Goal: Find specific page/section: Find specific page/section

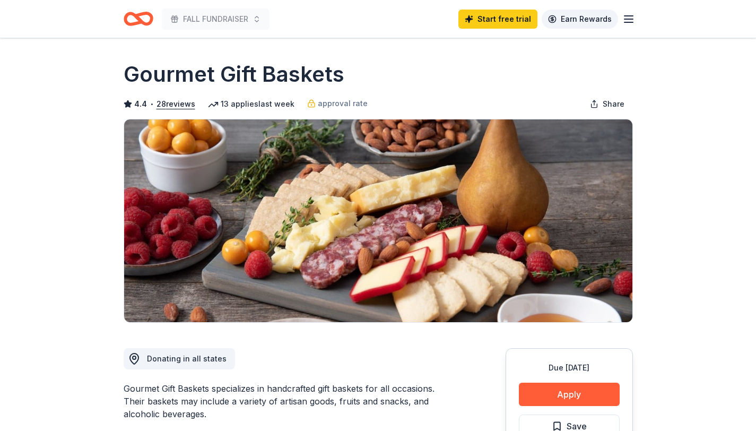
scroll to position [42, 0]
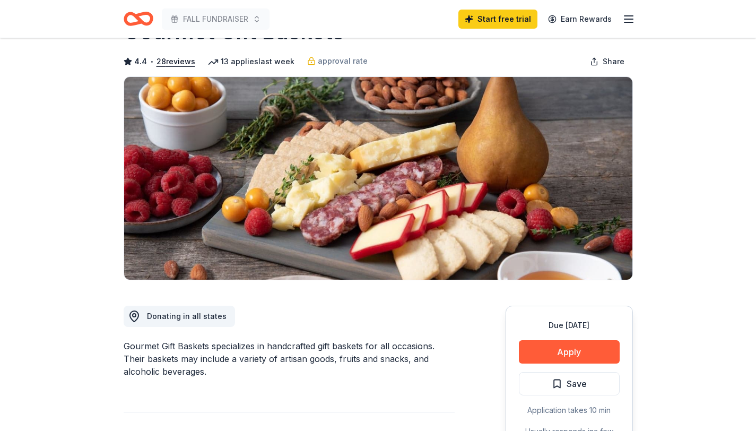
click at [137, 25] on icon "Home" at bounding box center [139, 18] width 30 height 25
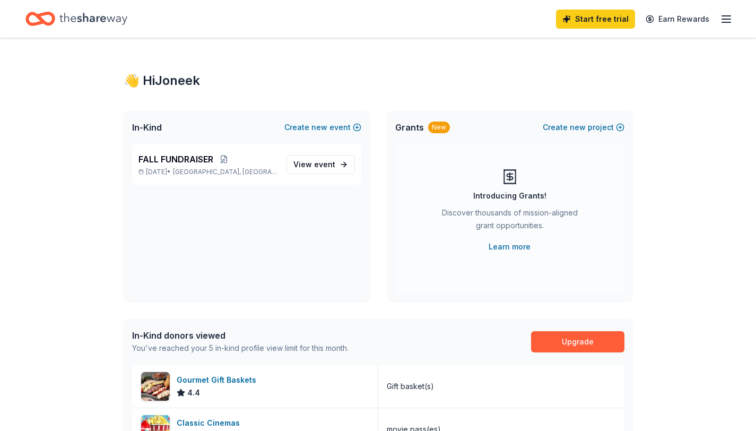
click at [73, 8] on icon "Home" at bounding box center [93, 19] width 68 height 22
click at [77, 19] on icon "Home" at bounding box center [93, 19] width 68 height 22
click at [36, 25] on icon "Home" at bounding box center [40, 18] width 30 height 25
click at [36, 24] on icon "Home" at bounding box center [35, 18] width 16 height 11
click at [735, 14] on div "Start free trial Earn Rewards" at bounding box center [378, 19] width 756 height 38
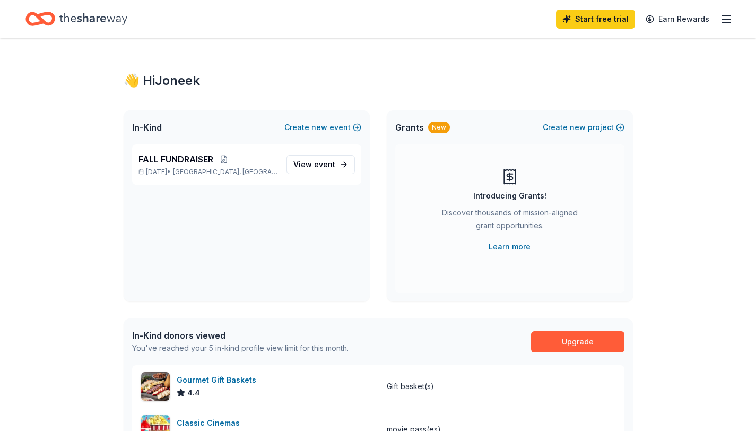
click at [733, 16] on div "Start free trial Earn Rewards" at bounding box center [378, 19] width 756 height 38
click at [728, 20] on icon "button" at bounding box center [726, 19] width 13 height 13
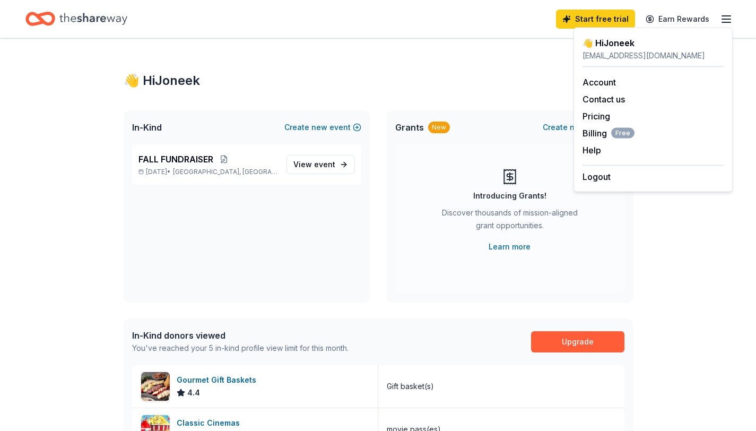
click at [728, 19] on line "button" at bounding box center [726, 19] width 8 height 0
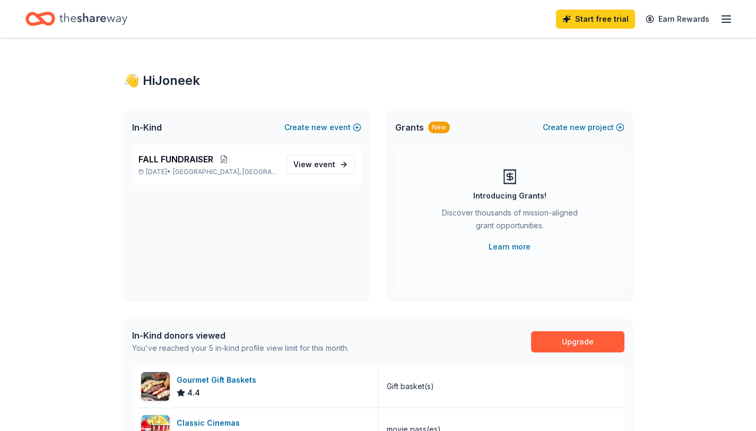
click at [728, 19] on line "button" at bounding box center [726, 19] width 8 height 0
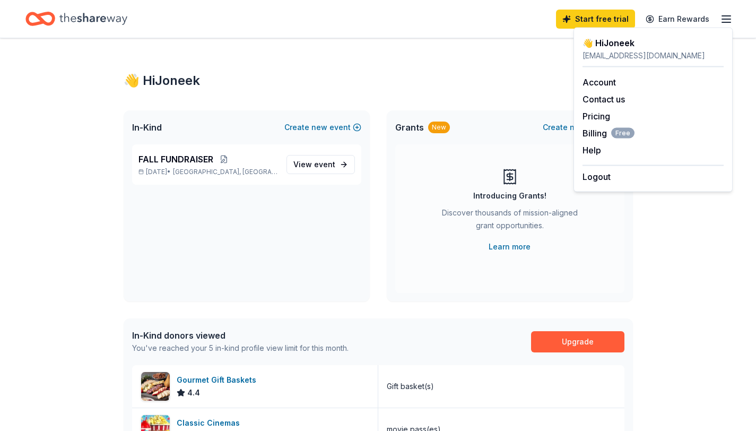
click at [453, 167] on div "Introducing Grants! Discover thousands of mission-aligned grant opportunities. …" at bounding box center [509, 218] width 229 height 149
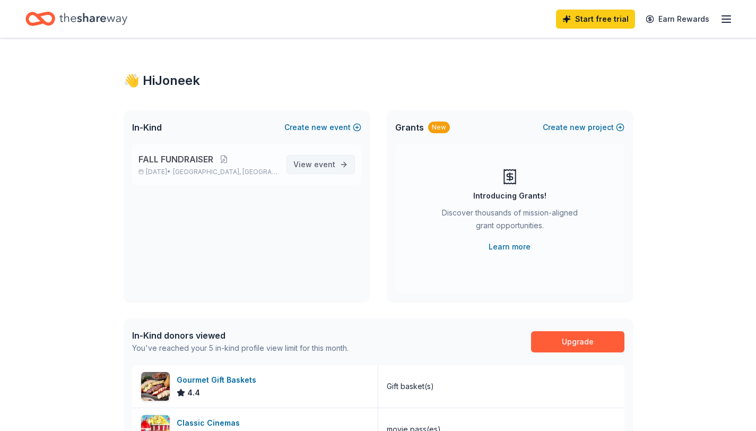
click at [310, 169] on span "View event" at bounding box center [314, 164] width 42 height 13
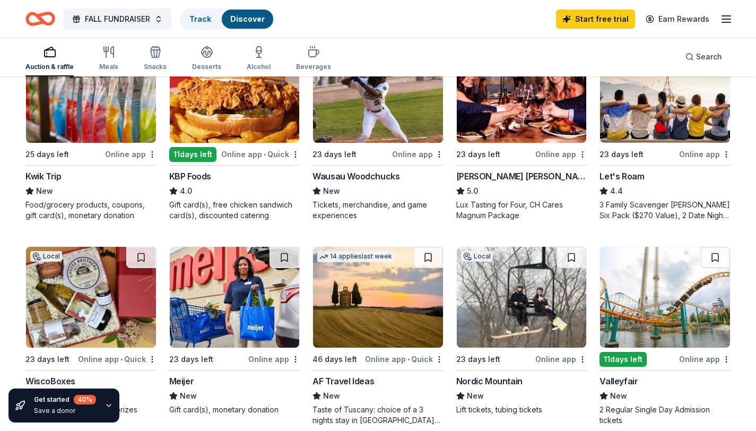
scroll to position [585, 0]
